Goal: Task Accomplishment & Management: Manage account settings

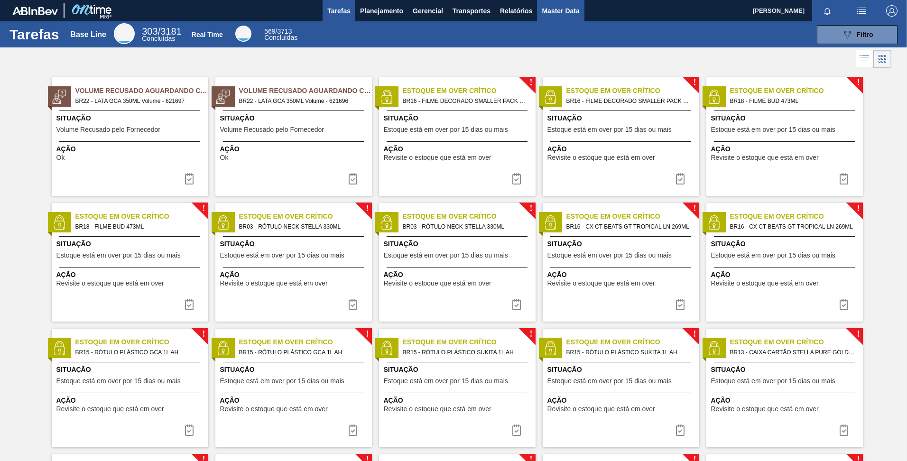
click at [569, 13] on span "Master Data" at bounding box center [559, 10] width 37 height 11
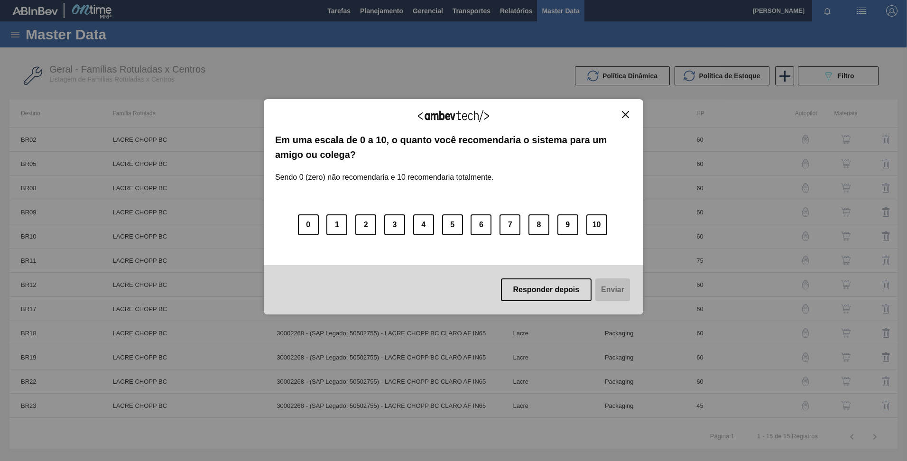
click at [628, 117] on img "Close" at bounding box center [625, 114] width 7 height 7
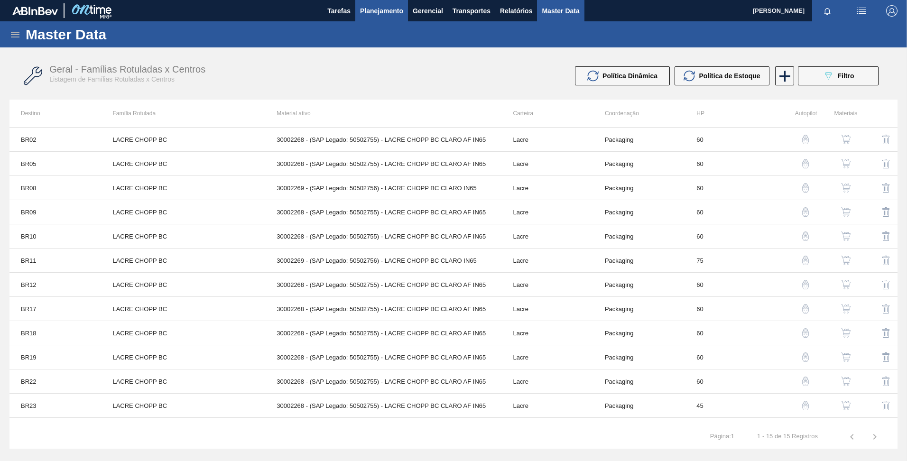
click at [387, 14] on span "Planejamento" at bounding box center [381, 10] width 43 height 11
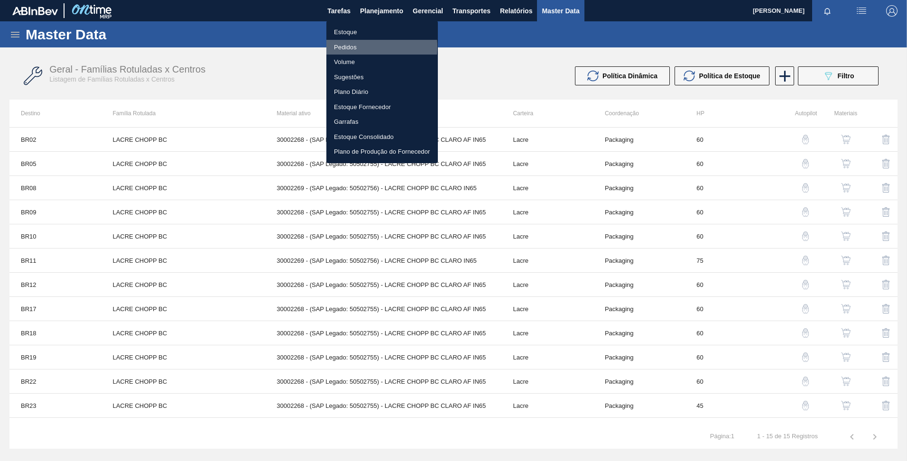
click at [352, 47] on li "Pedidos" at bounding box center [381, 47] width 111 height 15
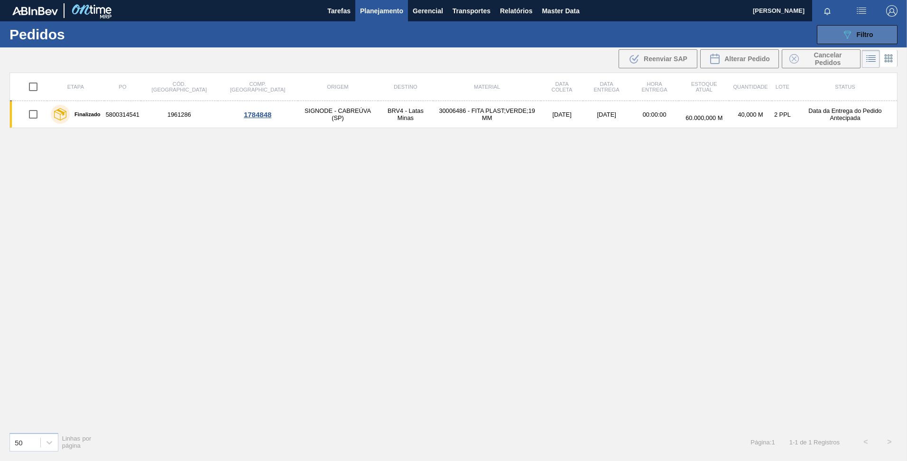
click at [866, 39] on div "089F7B8B-B2A5-4AFE-B5C0-19BA573D28AC Filtro" at bounding box center [857, 34] width 32 height 11
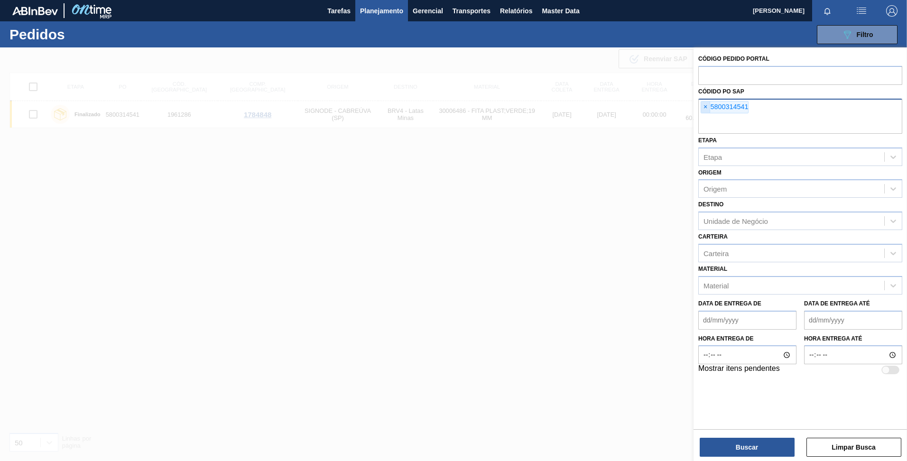
click at [706, 108] on span "×" at bounding box center [705, 106] width 9 height 11
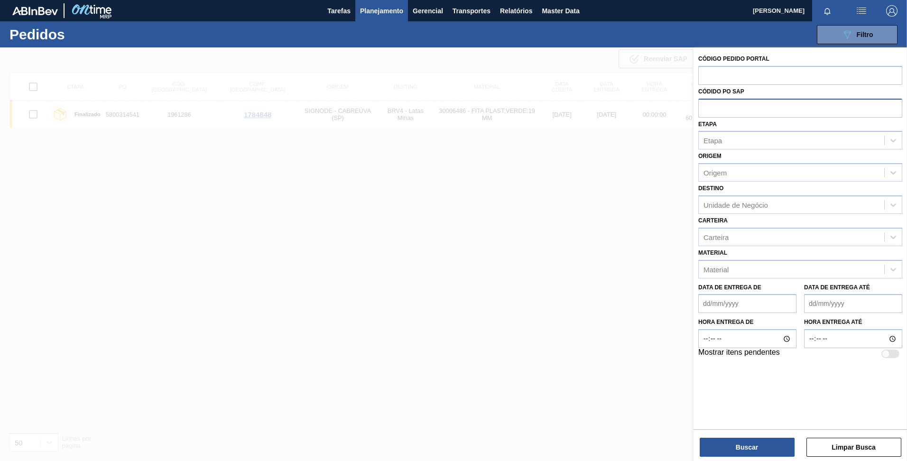
paste input "5800366961"
type input "5800366961"
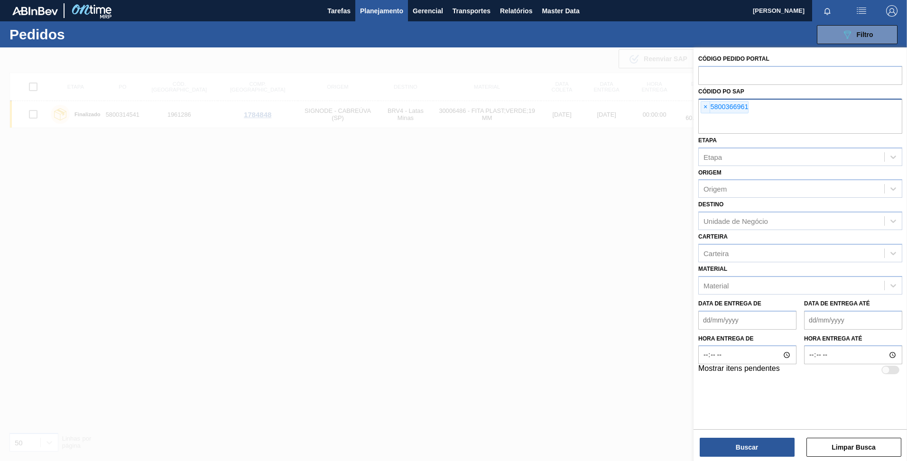
click at [851, 123] on input "text" at bounding box center [800, 125] width 204 height 18
paste input "text"
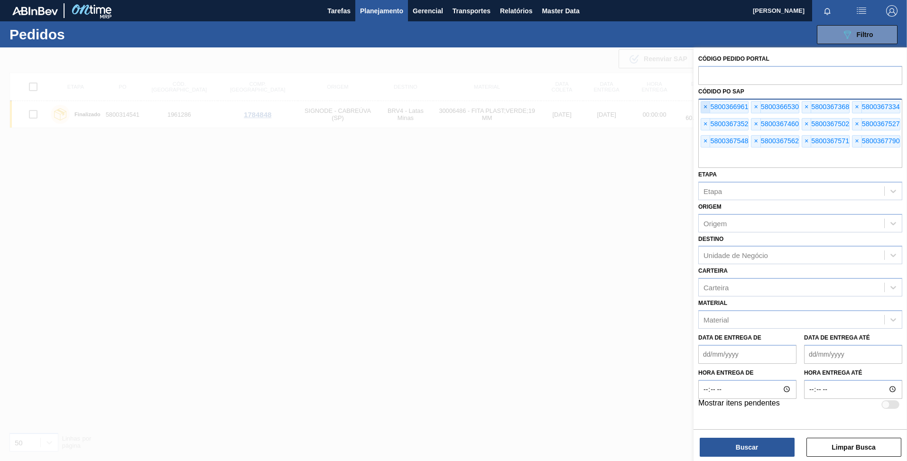
click at [704, 108] on span "×" at bounding box center [705, 106] width 9 height 11
click at [748, 448] on button "Buscar" at bounding box center [746, 447] width 95 height 19
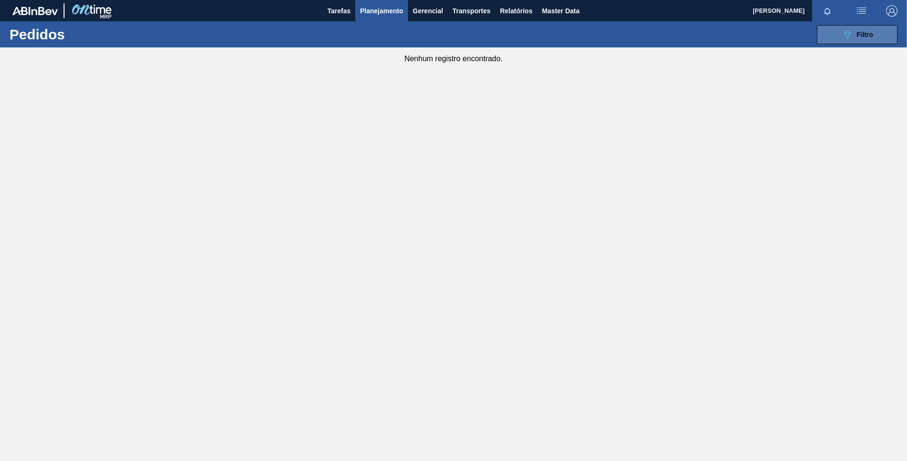
click at [862, 36] on span "Filtro" at bounding box center [864, 35] width 17 height 8
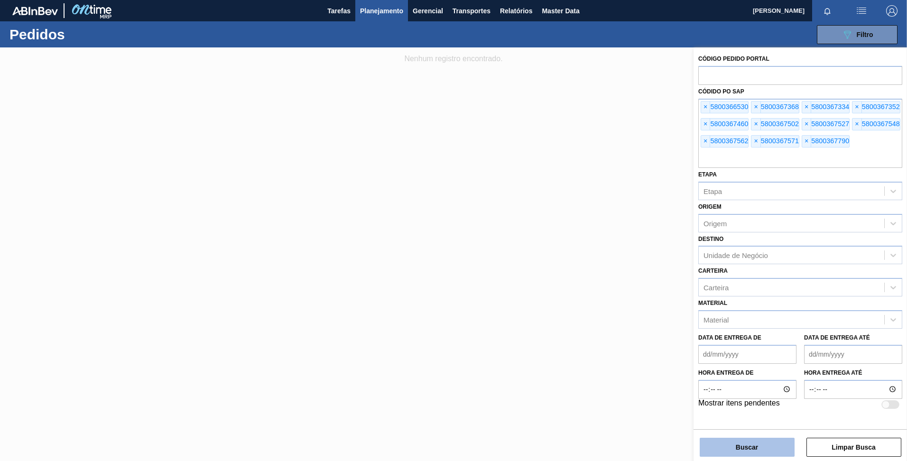
click at [752, 444] on button "Buscar" at bounding box center [746, 447] width 95 height 19
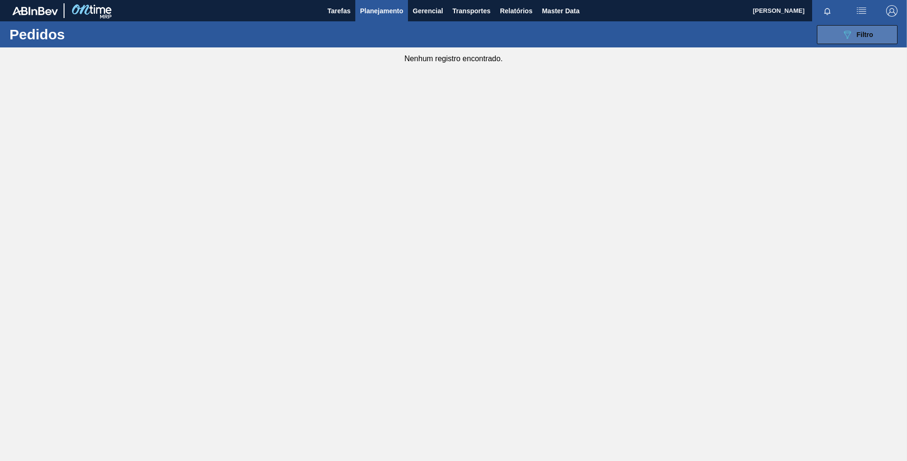
click at [838, 37] on button "089F7B8B-B2A5-4AFE-B5C0-19BA573D28AC Filtro" at bounding box center [856, 34] width 81 height 19
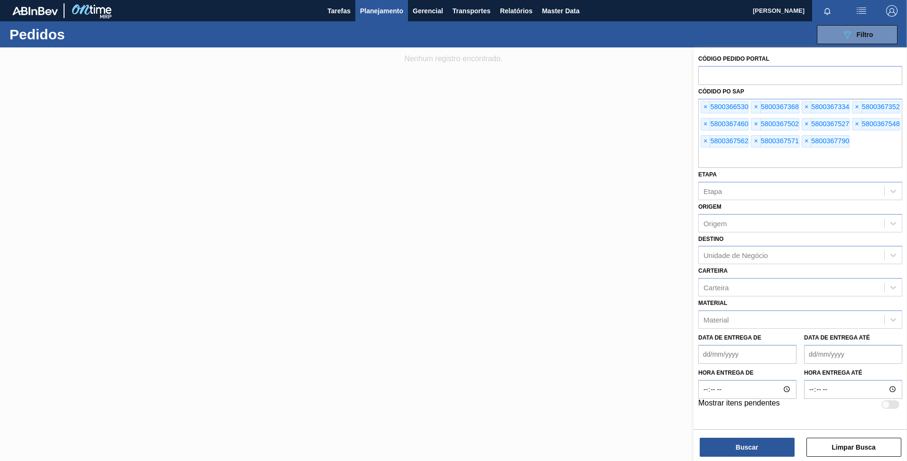
click at [557, 176] on div at bounding box center [453, 277] width 907 height 461
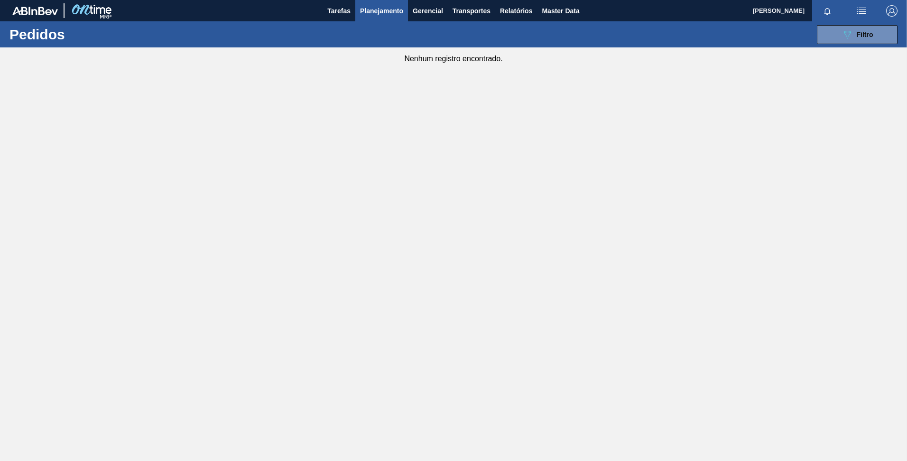
click at [505, 155] on main "Tarefas Planejamento Gerencial Transportes Relatórios Master Data [PERSON_NAME]…" at bounding box center [453, 230] width 907 height 461
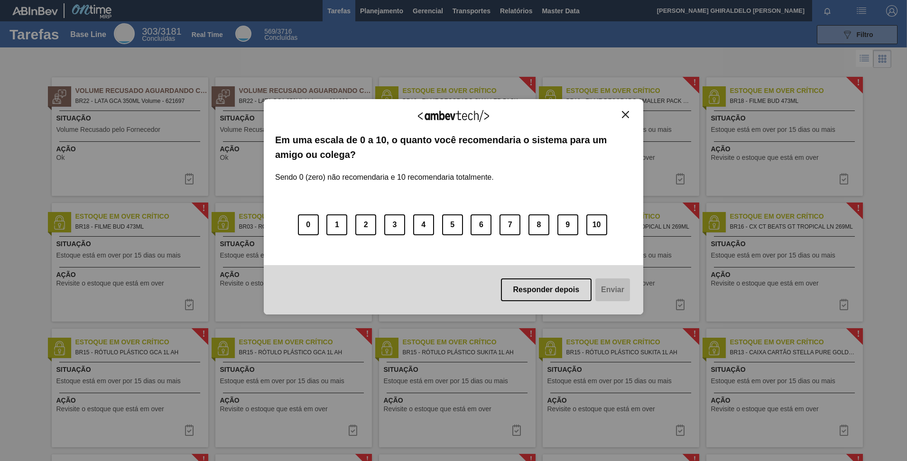
click at [627, 119] on div "Agradecemos seu feedback!" at bounding box center [453, 121] width 357 height 22
click at [626, 115] on img "Close" at bounding box center [625, 114] width 7 height 7
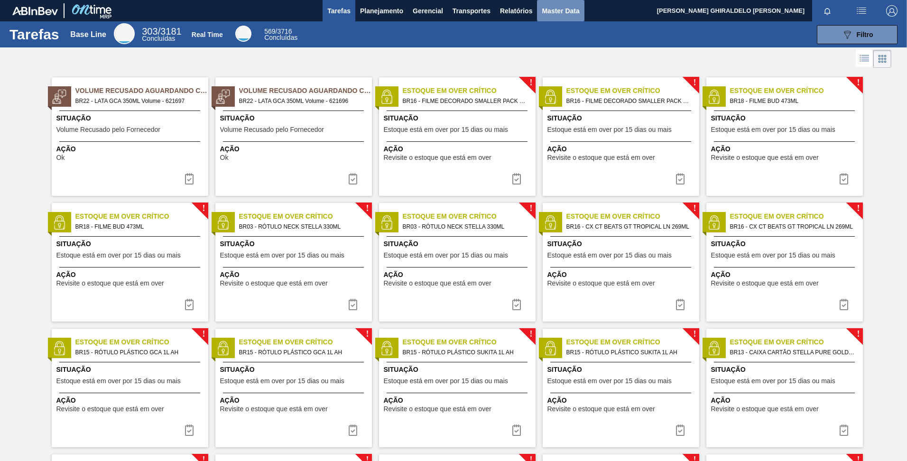
click at [552, 10] on span "Master Data" at bounding box center [559, 10] width 37 height 11
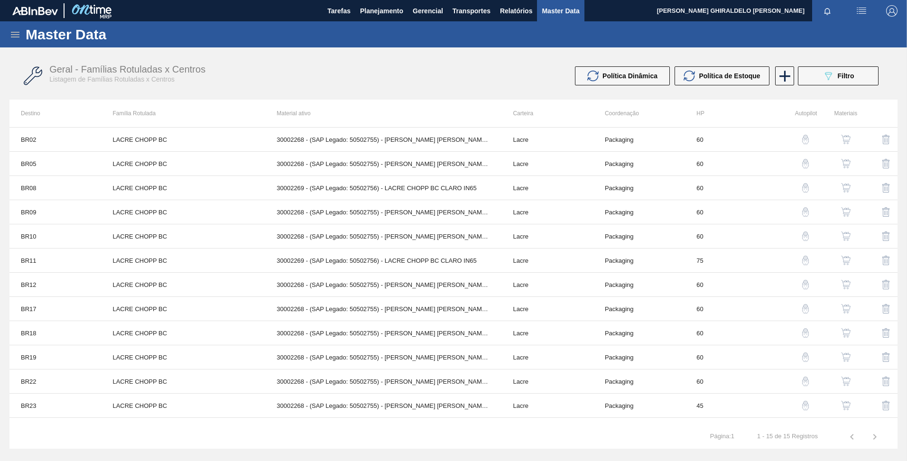
click at [11, 32] on icon at bounding box center [15, 35] width 9 height 6
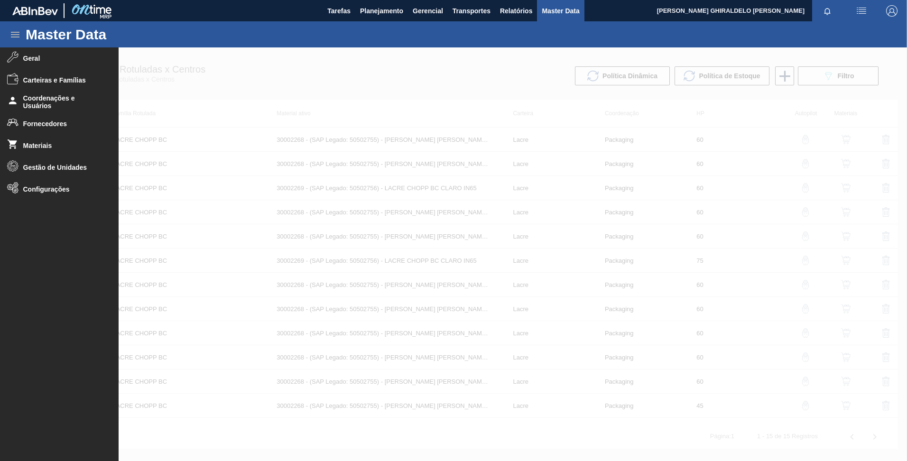
click at [14, 30] on icon at bounding box center [14, 34] width 11 height 11
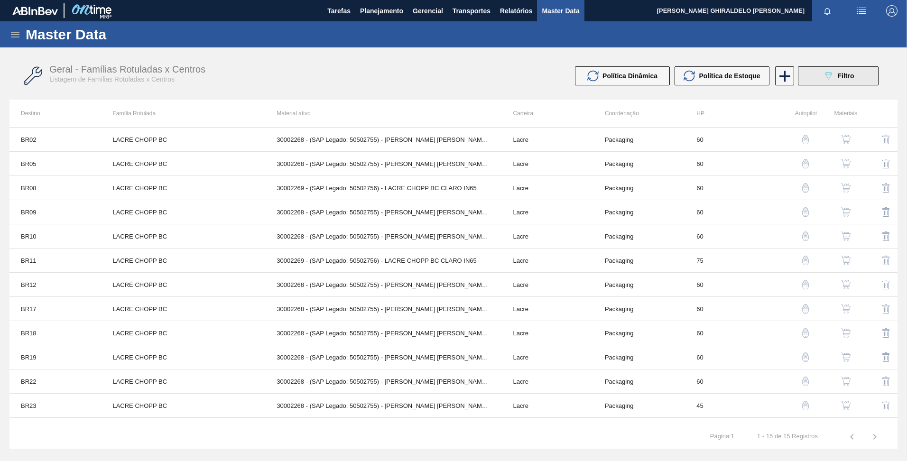
click at [843, 84] on button "089F7B8B-B2A5-4AFE-B5C0-19BA573D28AC Filtro" at bounding box center [837, 75] width 81 height 19
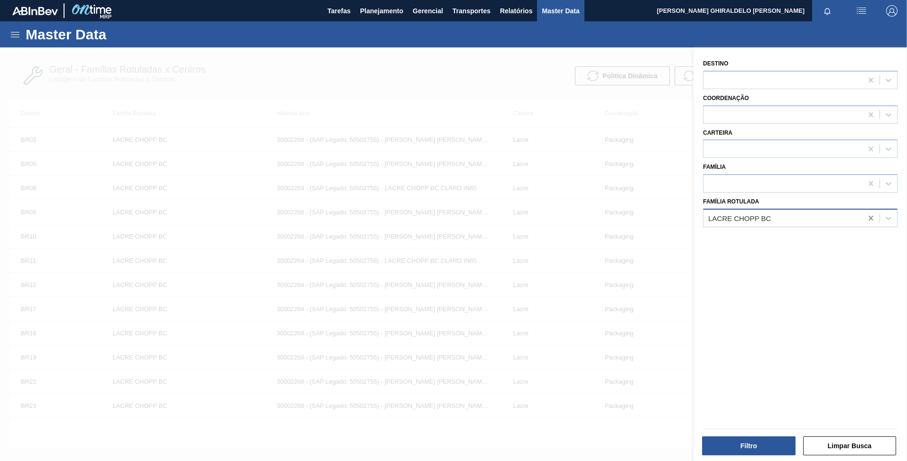
click at [871, 219] on icon at bounding box center [870, 217] width 9 height 9
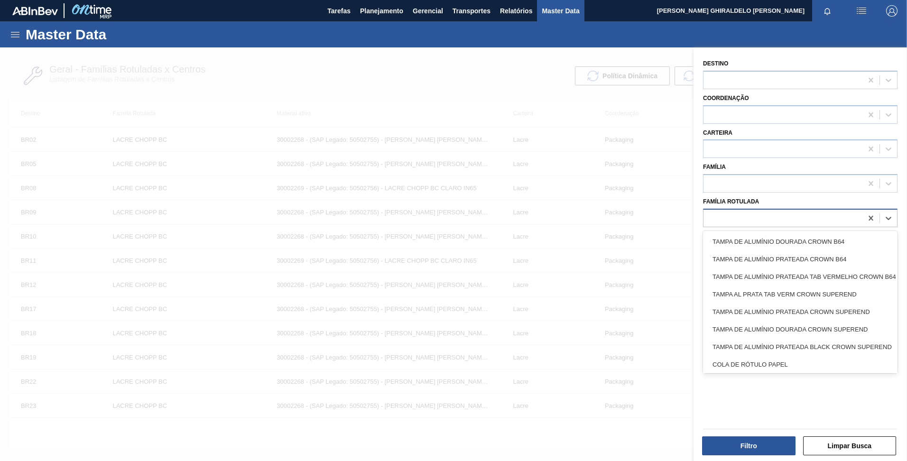
click at [834, 220] on div at bounding box center [782, 218] width 159 height 14
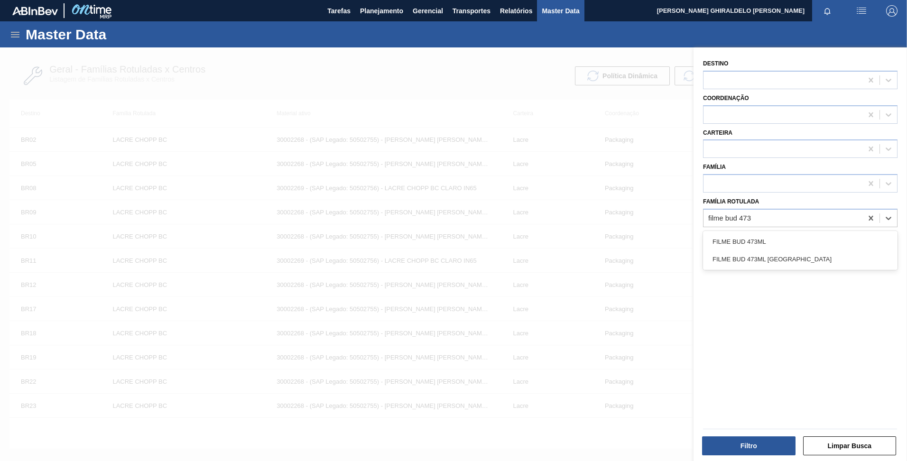
type Rotulada "filme bud 473"
click at [766, 270] on div "Destino Coordenação Carteira Família Família Rotulada" at bounding box center [799, 255] width 213 height 416
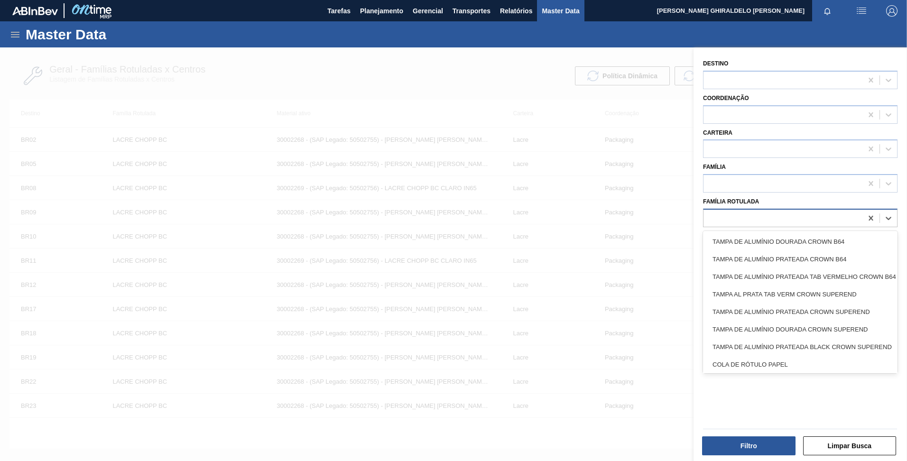
click at [745, 217] on div at bounding box center [782, 218] width 159 height 14
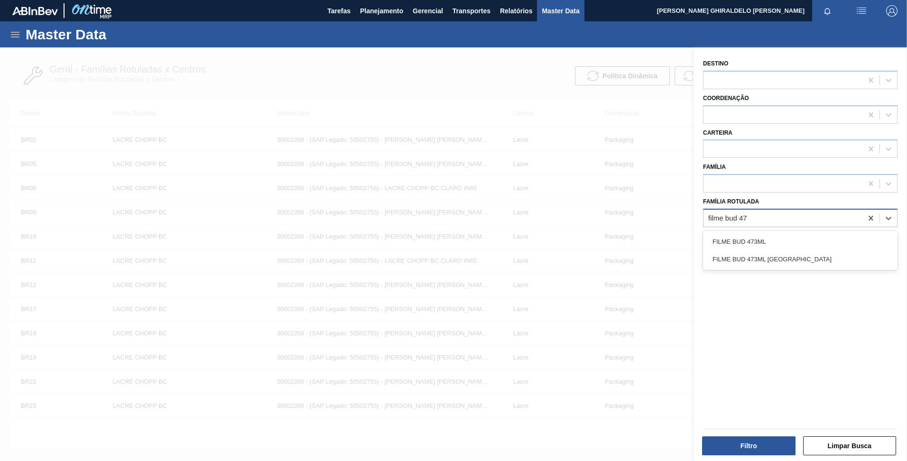
type Rotulada "filme bud 473"
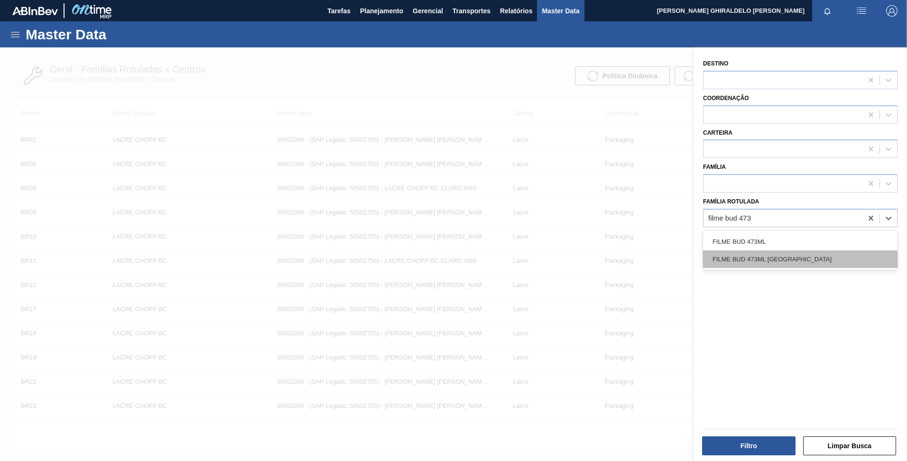
click at [776, 261] on div "FILME BUD 473ML BOLIVIA" at bounding box center [800, 259] width 194 height 18
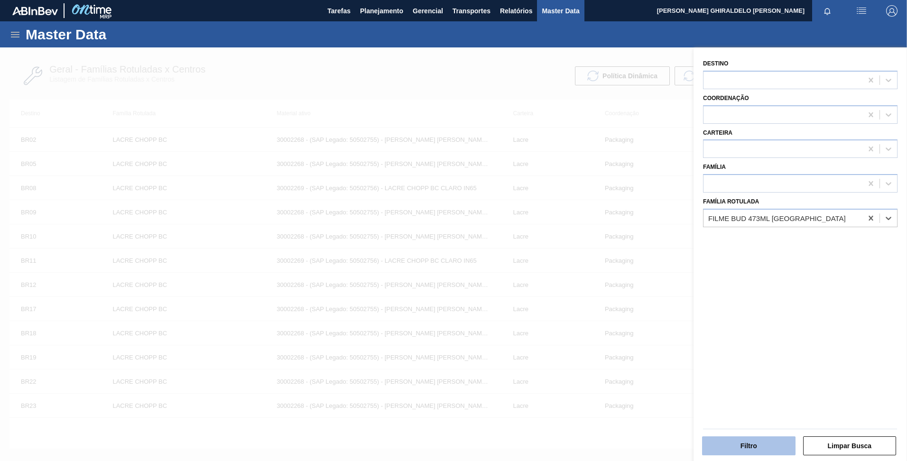
click at [752, 449] on button "Filtro" at bounding box center [748, 445] width 93 height 19
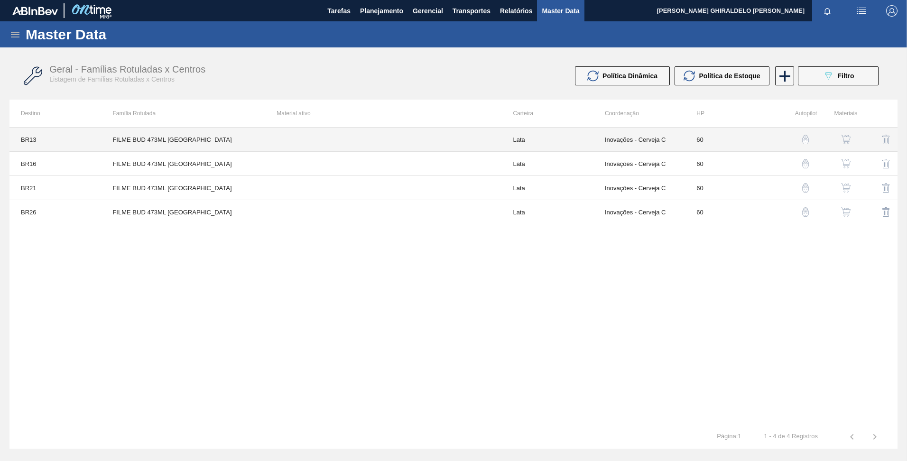
click at [522, 142] on td "Lata" at bounding box center [547, 140] width 92 height 24
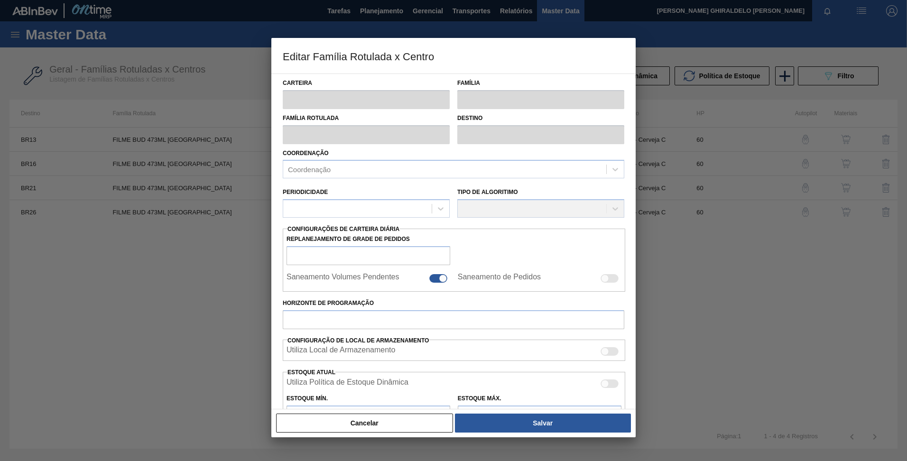
type input "Lata"
type input "FILME BUD 473ML BOLIVIA"
type input "BR13 - Piraí"
type input "60"
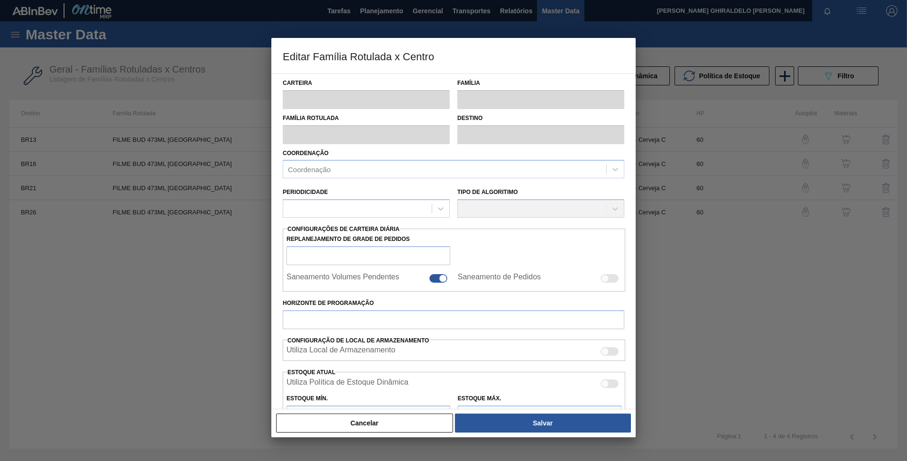
type input "0"
type input "100"
type input "0,000"
checkbox input "true"
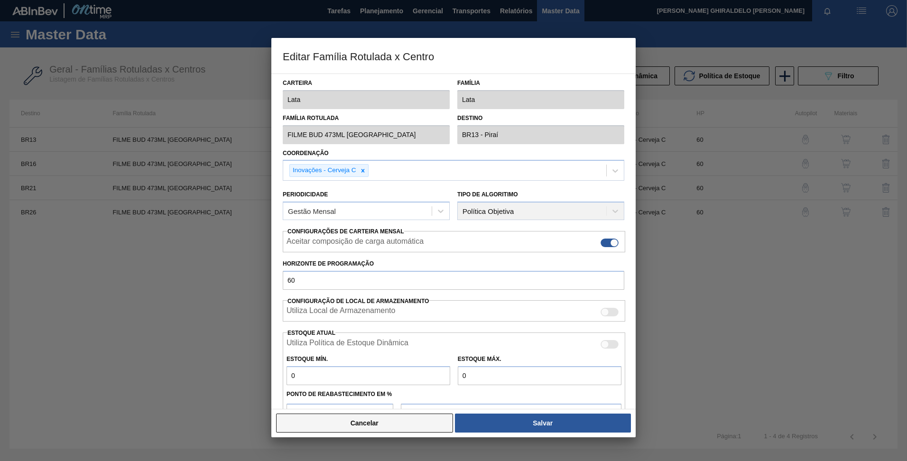
click at [385, 429] on button "Cancelar" at bounding box center [364, 422] width 177 height 19
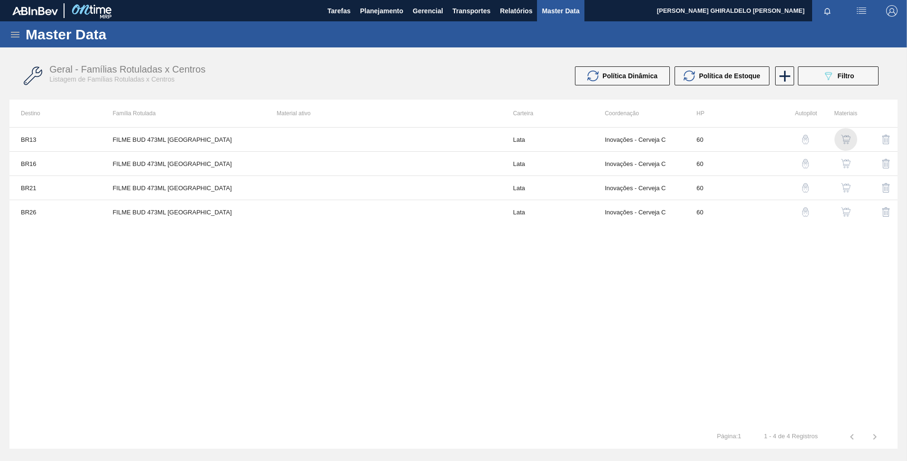
click at [845, 136] on img "button" at bounding box center [845, 139] width 9 height 9
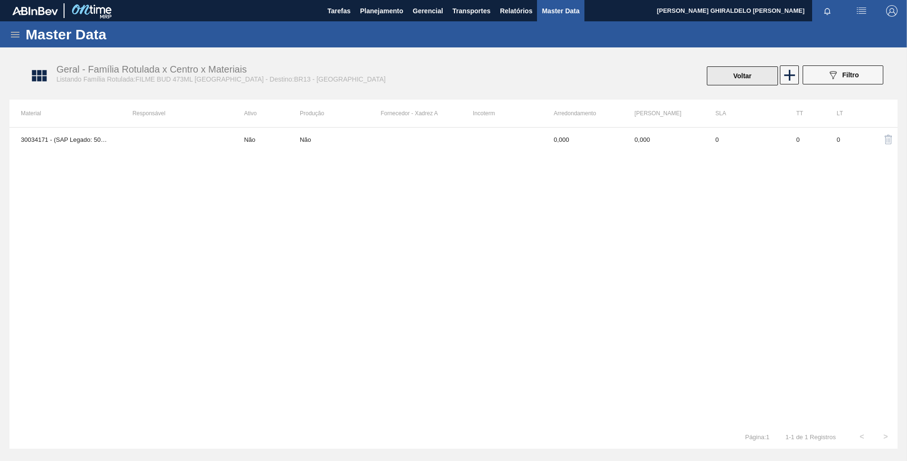
click at [739, 80] on button "Voltar" at bounding box center [741, 75] width 71 height 19
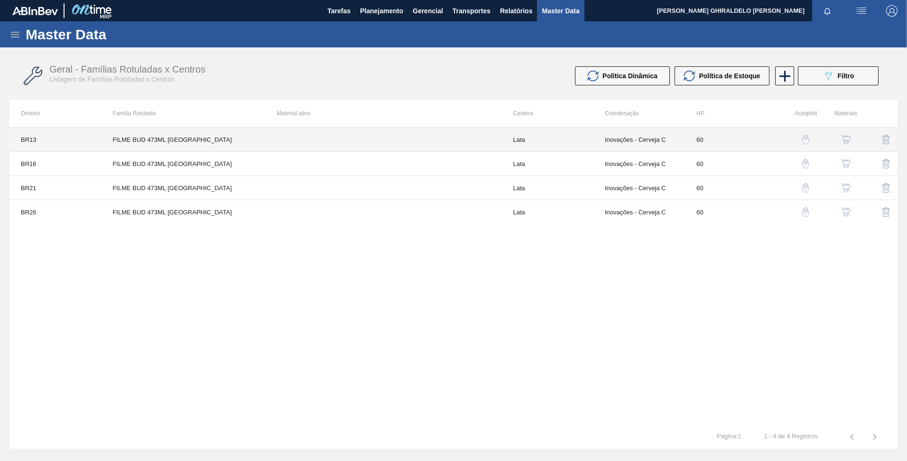
click at [522, 138] on td "Lata" at bounding box center [547, 140] width 92 height 24
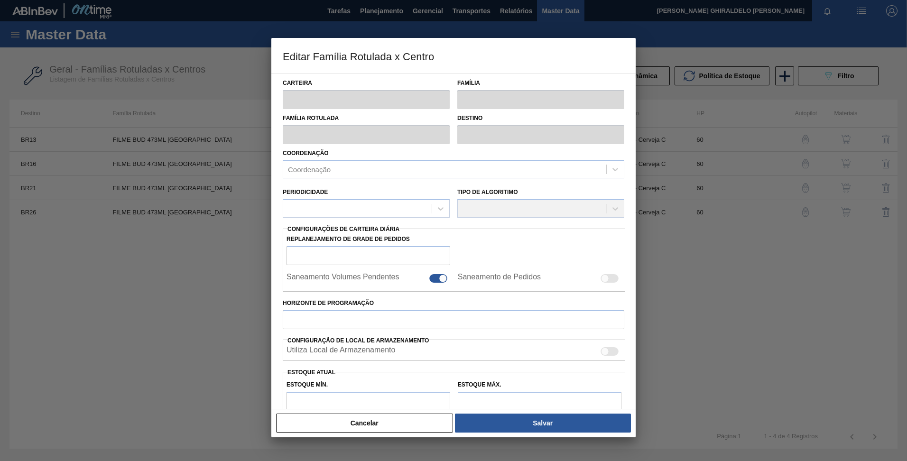
type input "Lata"
type input "FILME BUD 473ML BOLIVIA"
type input "BR13 - Piraí"
type input "60"
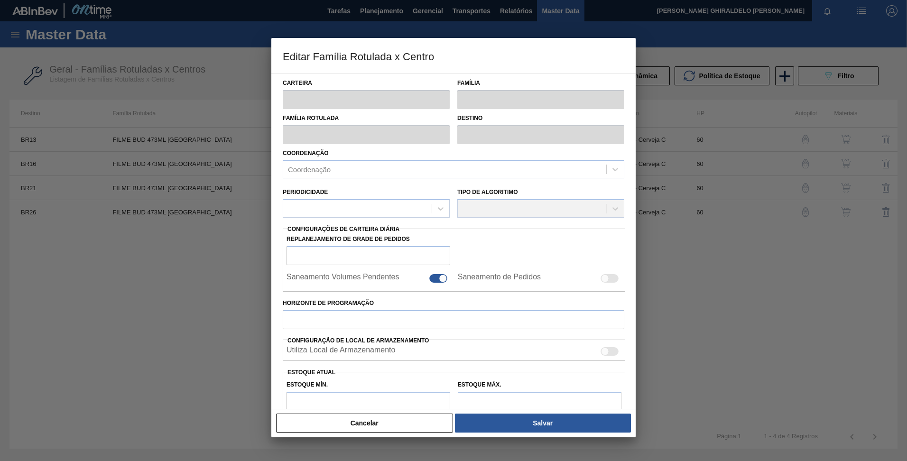
type input "0"
type input "100"
type input "0,000"
checkbox input "true"
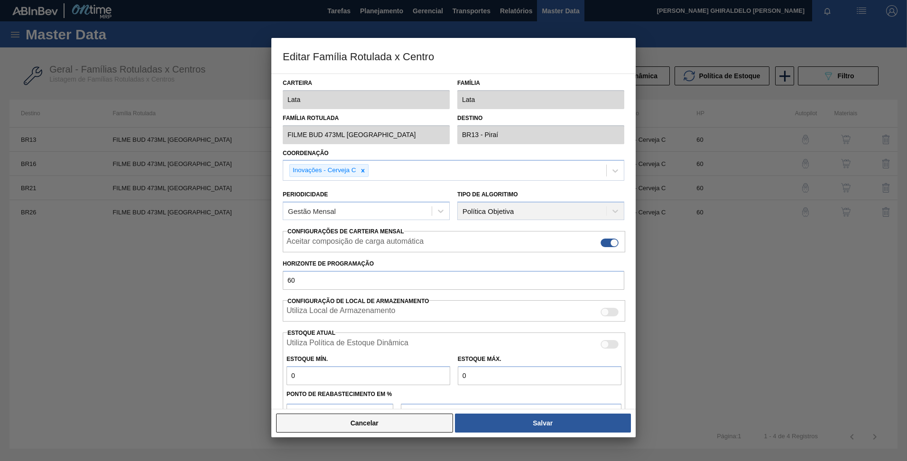
click at [373, 431] on button "Cancelar" at bounding box center [364, 422] width 177 height 19
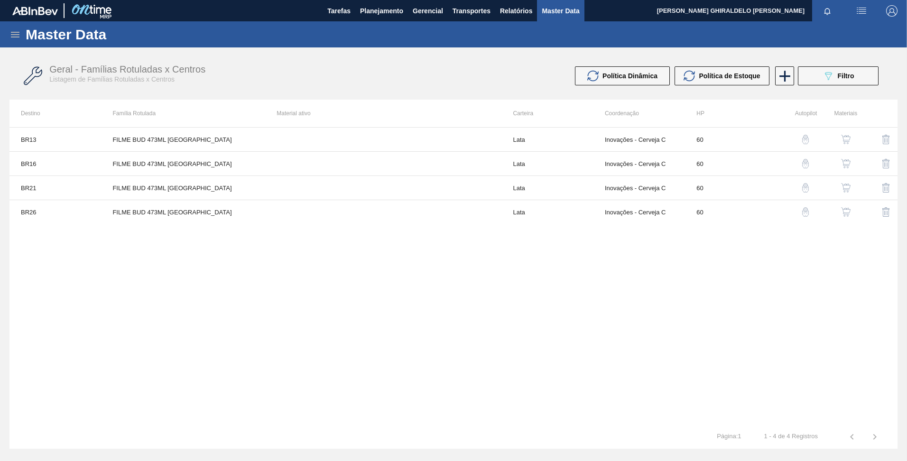
click at [7, 29] on div "Master Data" at bounding box center [453, 34] width 907 height 26
click at [12, 32] on icon at bounding box center [15, 35] width 9 height 6
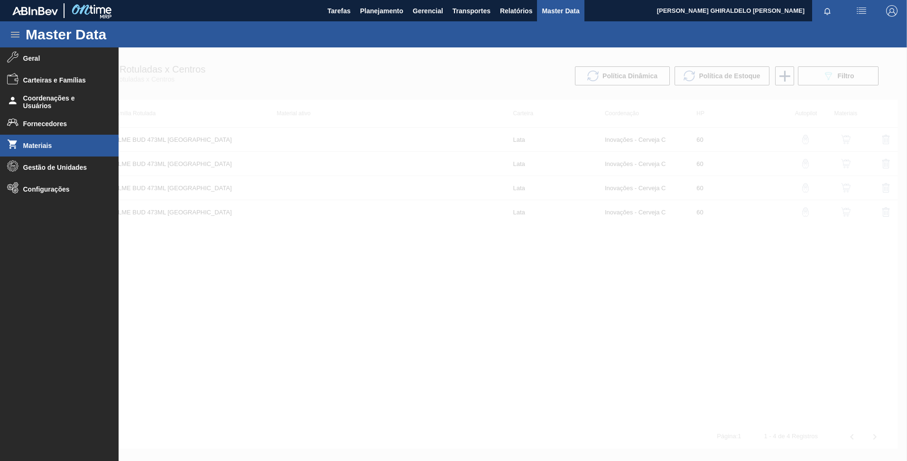
click at [58, 136] on li "Materiais" at bounding box center [59, 146] width 119 height 22
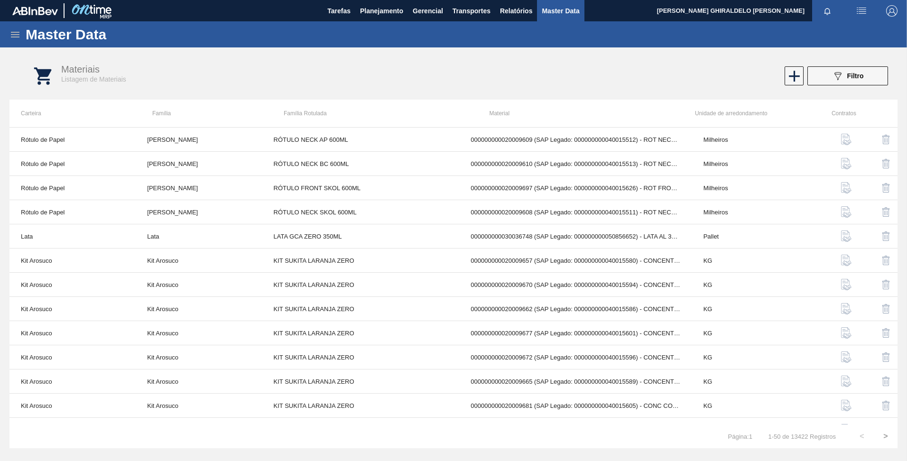
click at [13, 31] on icon at bounding box center [14, 34] width 11 height 11
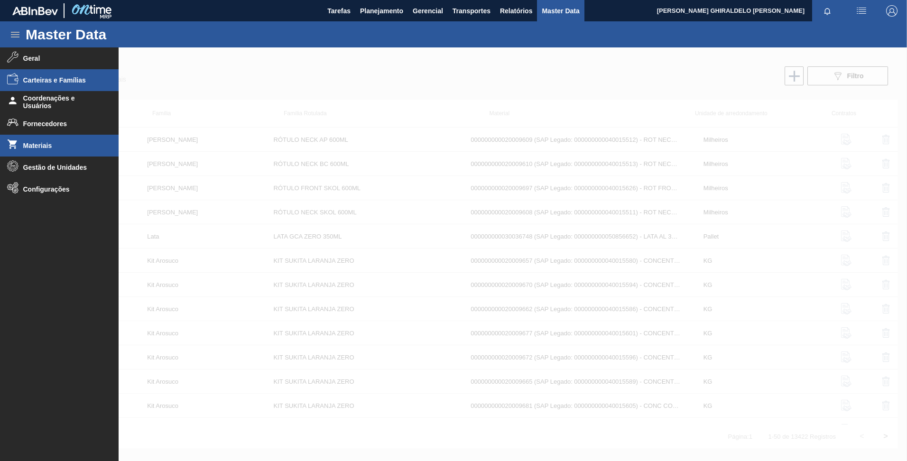
click at [55, 84] on li "Carteiras e Famílias" at bounding box center [59, 80] width 119 height 22
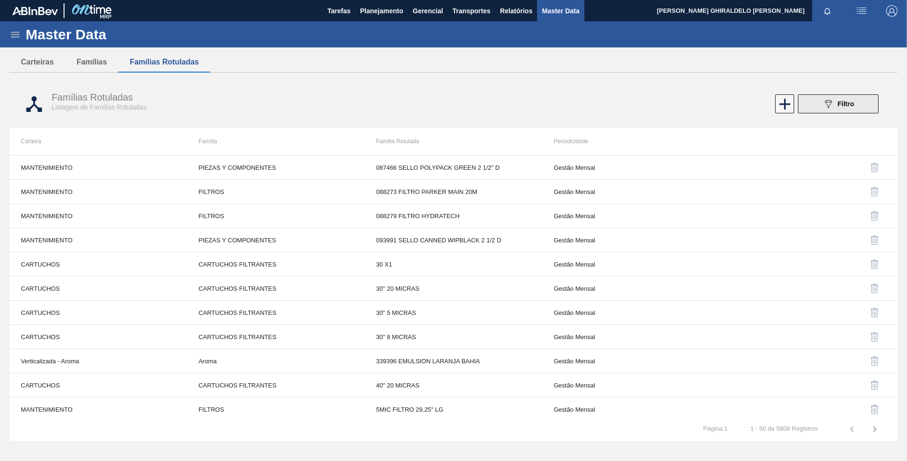
click at [830, 104] on icon "089F7B8B-B2A5-4AFE-B5C0-19BA573D28AC" at bounding box center [827, 103] width 11 height 11
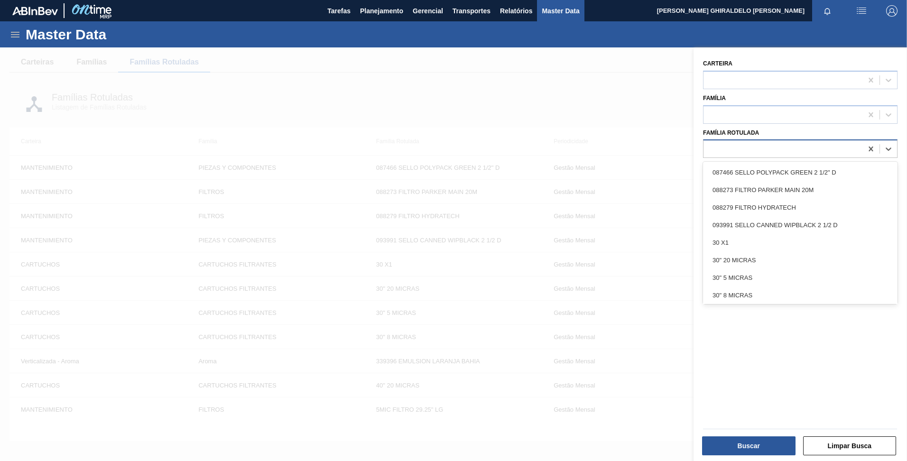
click at [823, 147] on div at bounding box center [782, 149] width 159 height 14
type Rotulada "filme bud 473"
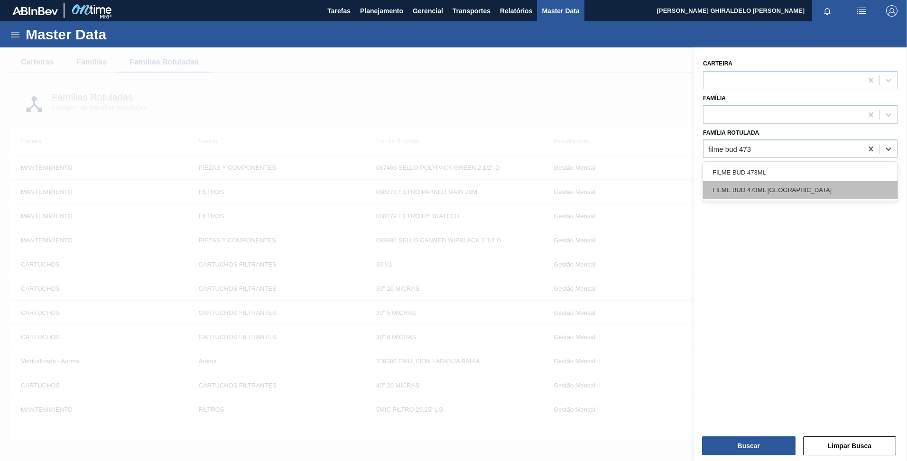
click at [804, 189] on div "FILME BUD 473ML BOLIVIA" at bounding box center [800, 190] width 194 height 18
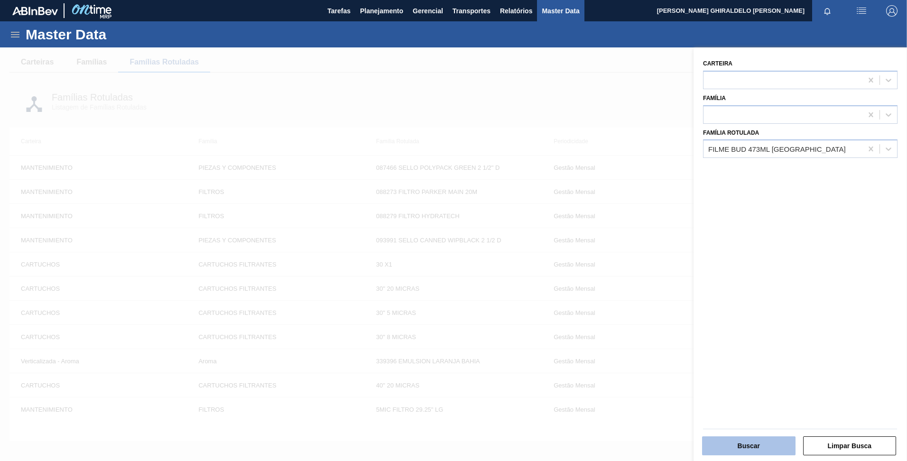
click at [763, 441] on button "Buscar" at bounding box center [748, 445] width 93 height 19
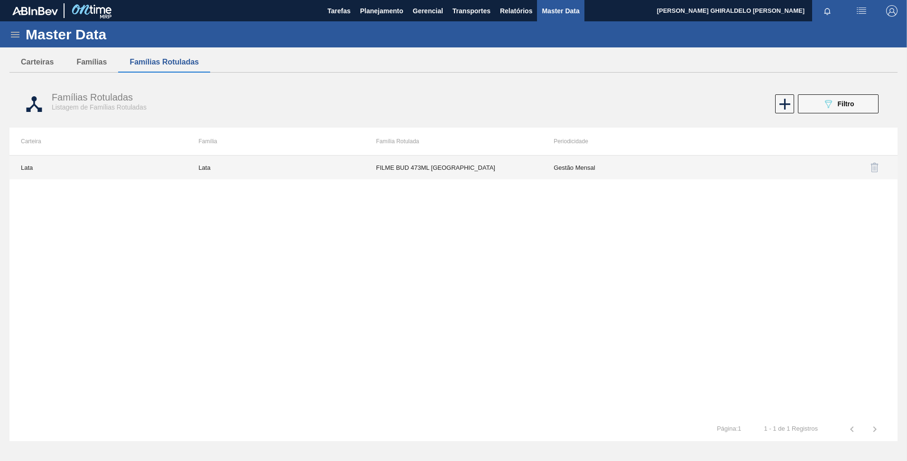
click at [383, 165] on td "FILME BUD 473ML BOLIVIA" at bounding box center [453, 168] width 177 height 24
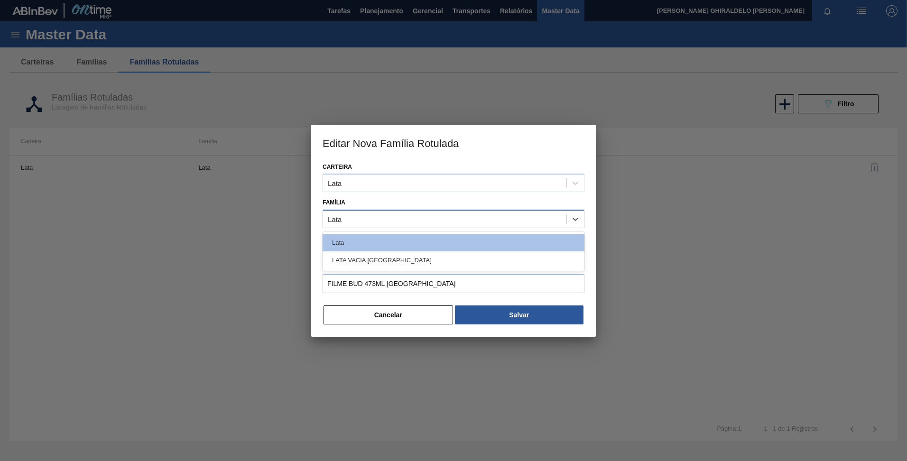
click at [383, 220] on div "Lata" at bounding box center [444, 219] width 243 height 14
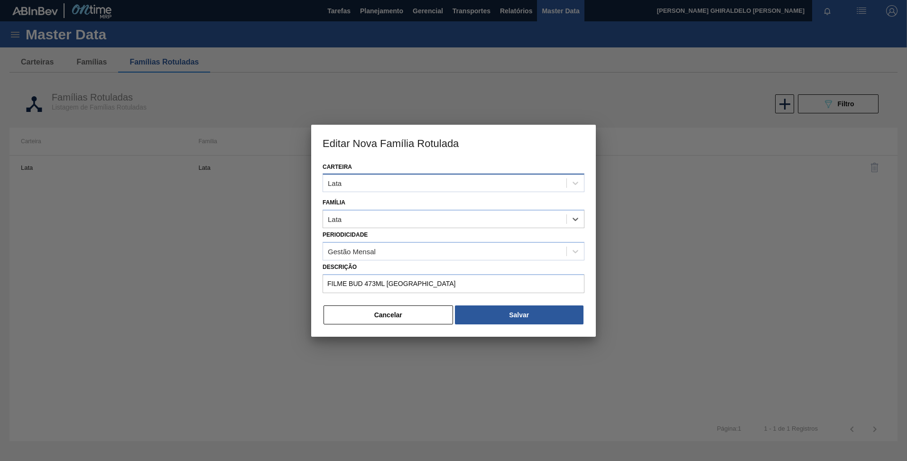
click at [378, 192] on div "Lata" at bounding box center [453, 183] width 262 height 18
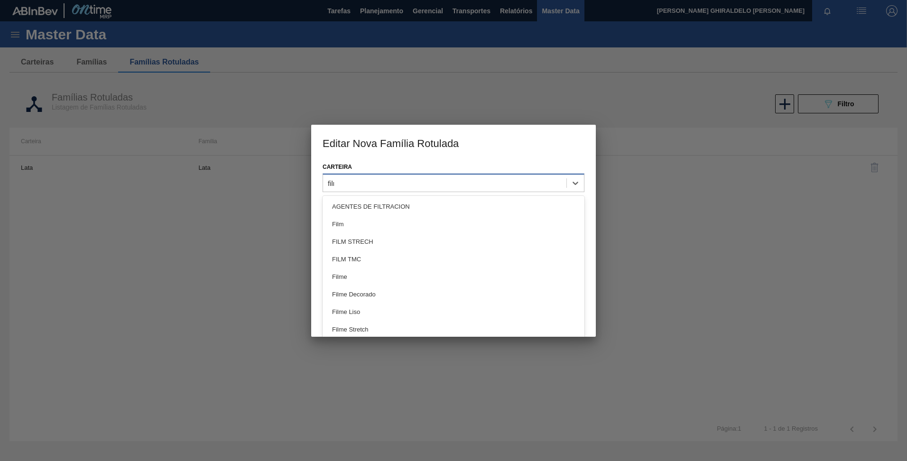
type input "filme"
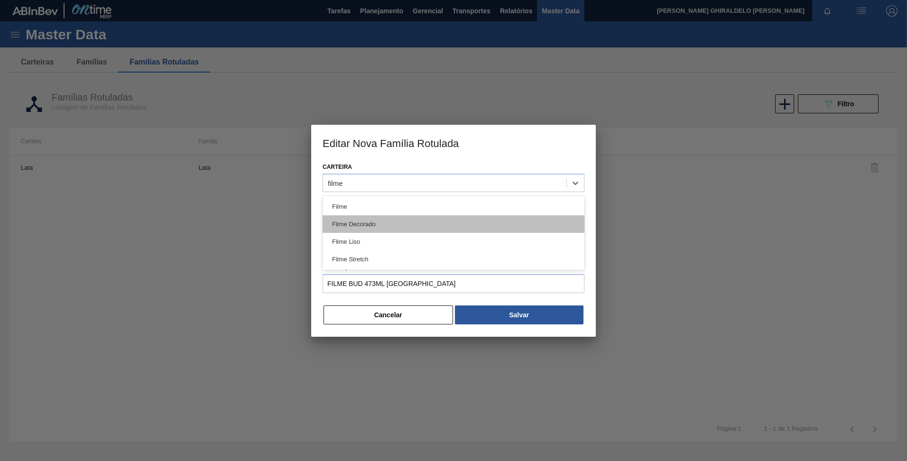
click at [370, 226] on div "Filme Decorado" at bounding box center [453, 224] width 262 height 18
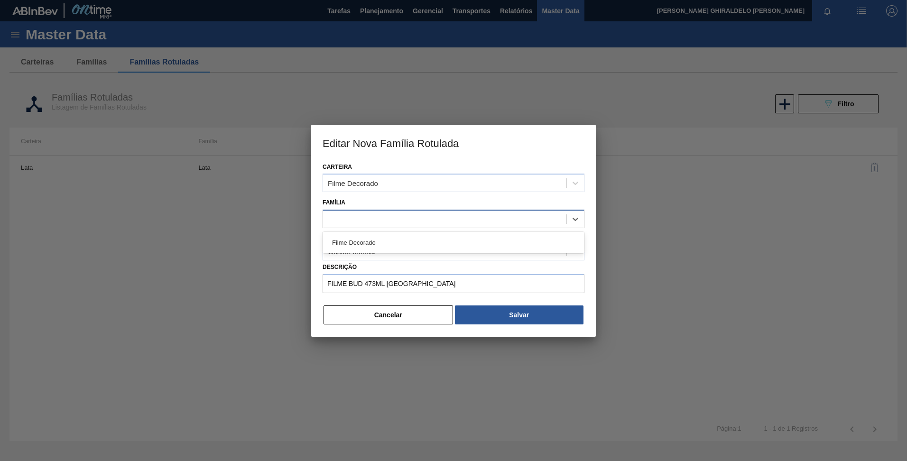
click at [363, 213] on div at bounding box center [444, 219] width 243 height 14
type input "filme"
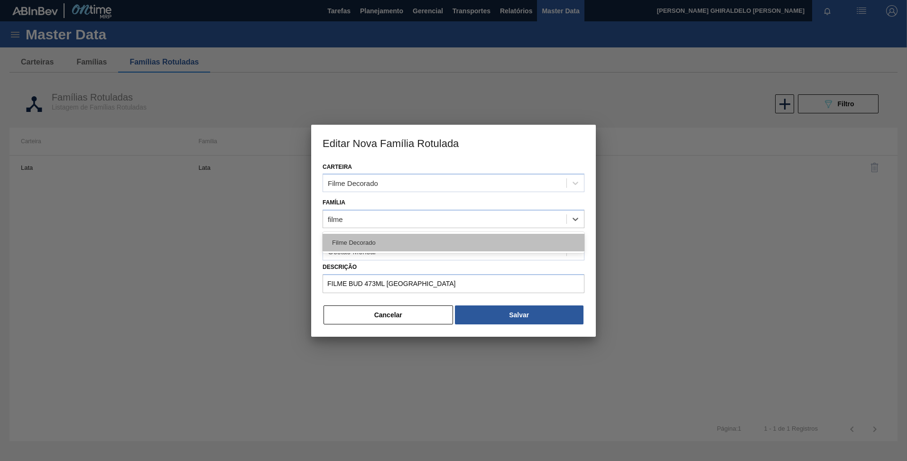
click at [363, 246] on div "Filme Decorado" at bounding box center [453, 243] width 262 height 18
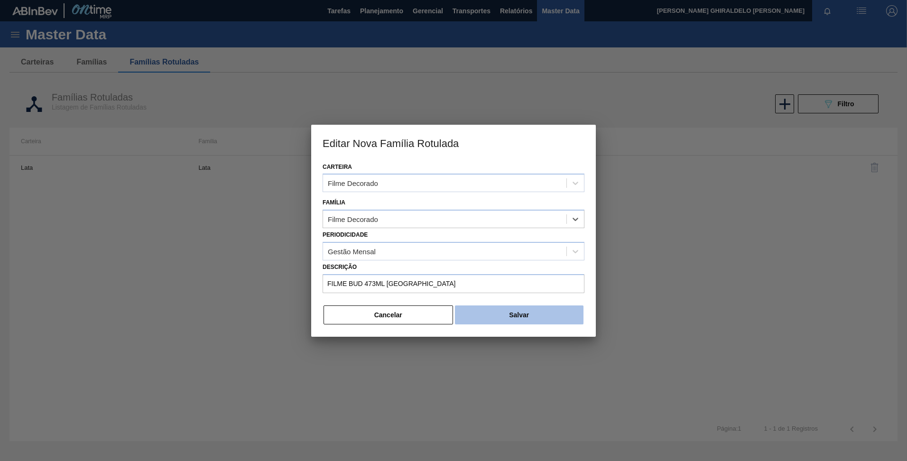
click at [508, 321] on button "Salvar" at bounding box center [519, 314] width 128 height 19
